Goal: Find contact information: Find contact information

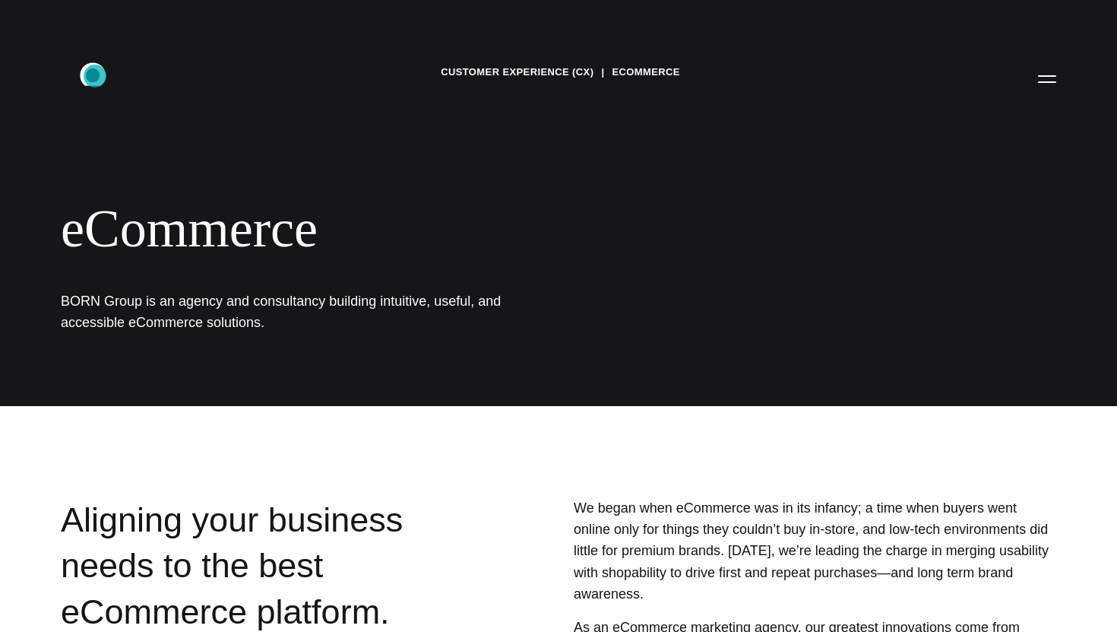
click at [95, 76] on icon ".st0{display:none;} .st1{display:inline;} .st2{font-family:'HelveticaNeue-Mediu…" at bounding box center [103, 79] width 97 height 40
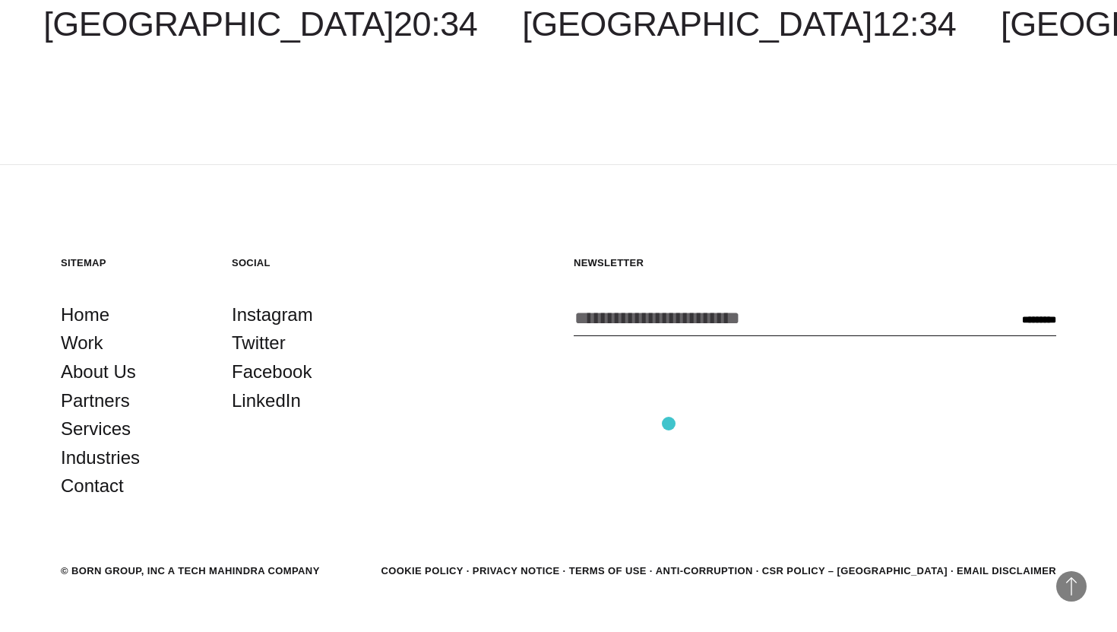
scroll to position [4470, 0]
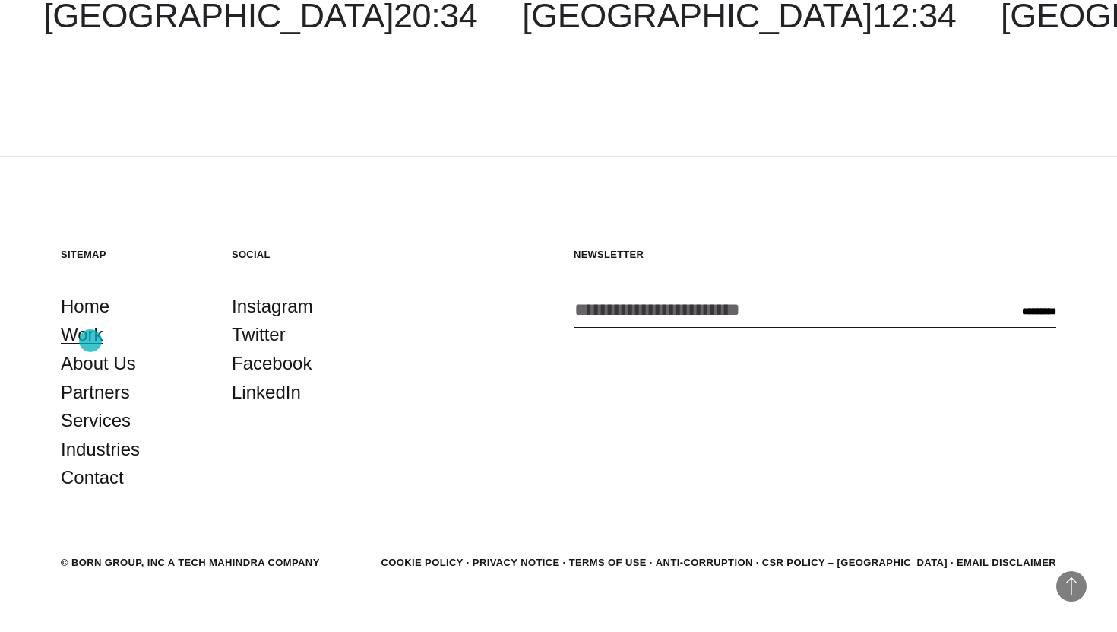
click at [90, 340] on link "Work" at bounding box center [82, 334] width 43 height 29
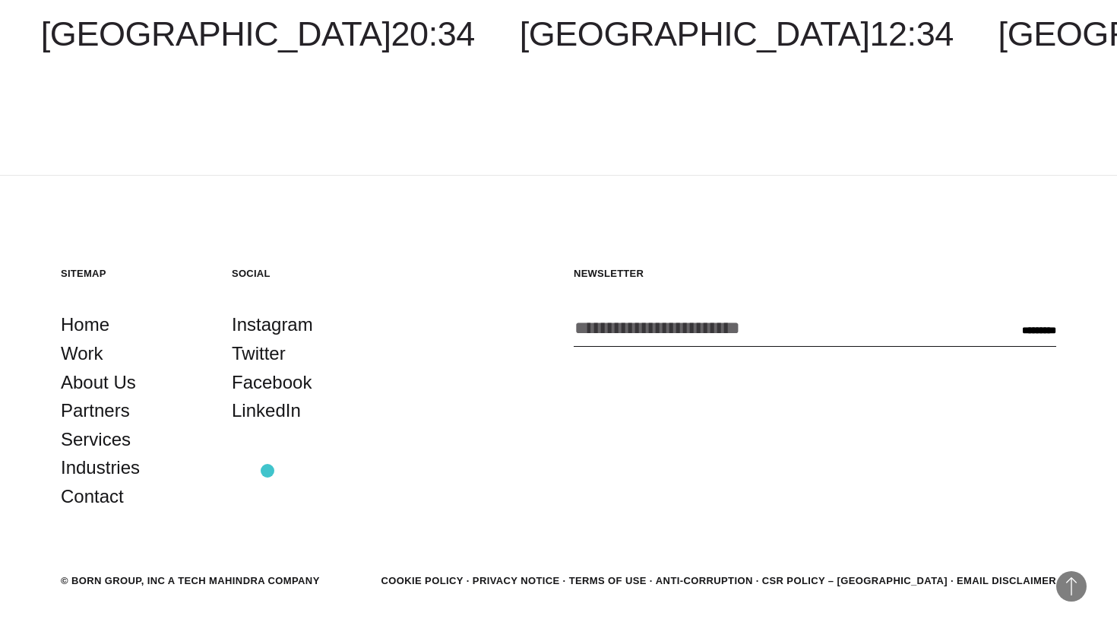
scroll to position [4655, 0]
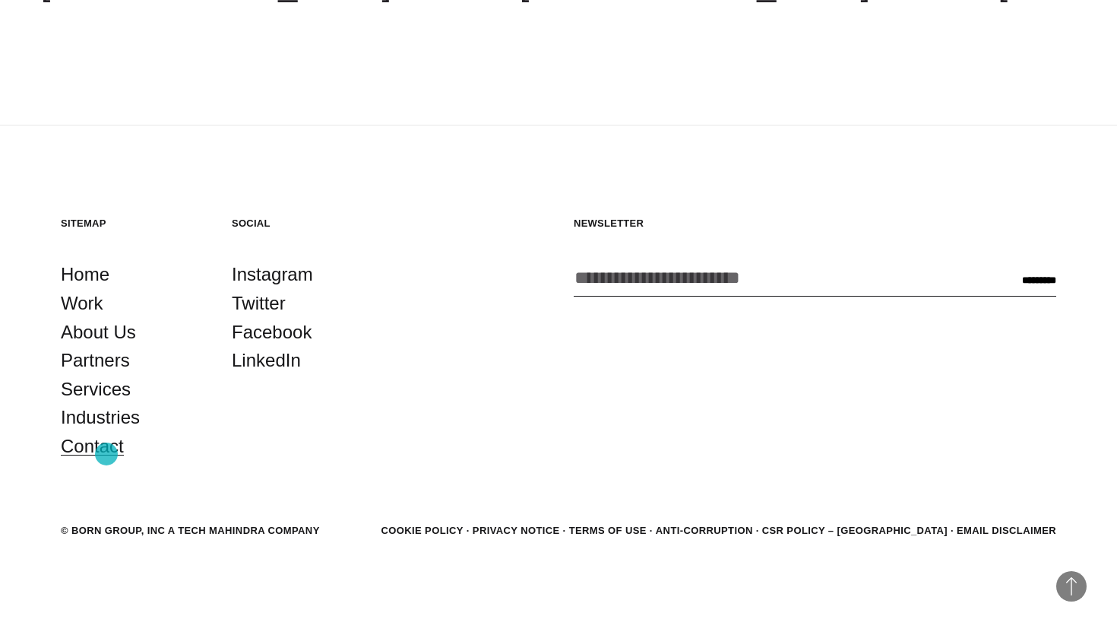
click at [106, 454] on link "Contact" at bounding box center [92, 446] width 63 height 29
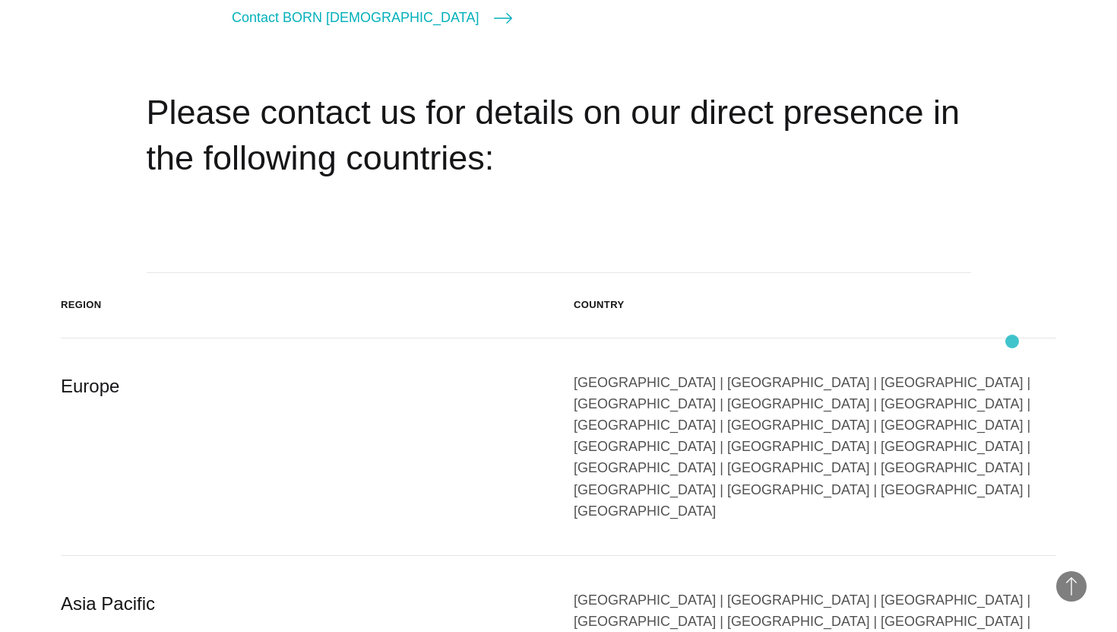
scroll to position [2338, 0]
click at [867, 411] on div "Austria | Belgium | Bulgaria | Czech Republic | Denmark | Finland | France | Ge…" at bounding box center [815, 447] width 483 height 150
click at [859, 410] on div "Austria | Belgium | Bulgaria | Czech Republic | Denmark | Finland | France | Ge…" at bounding box center [815, 447] width 483 height 150
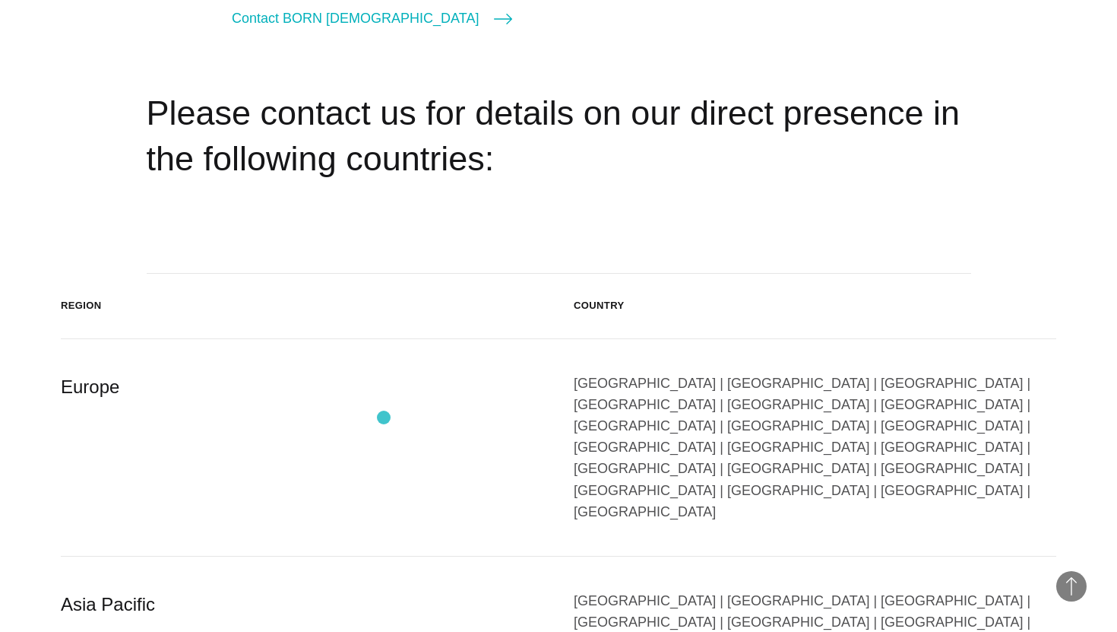
scroll to position [1364, 0]
